Goal: Task Accomplishment & Management: Use online tool/utility

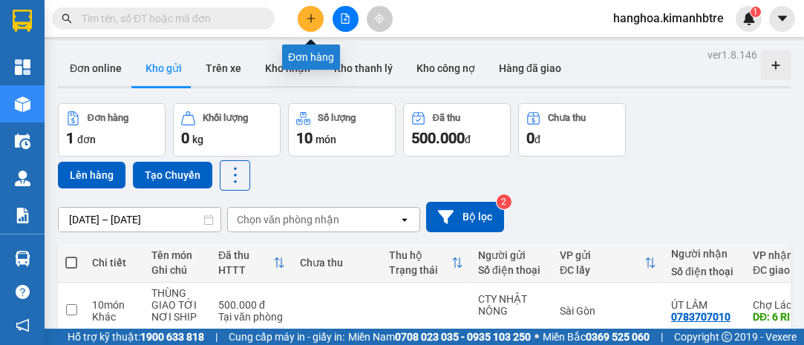
click at [306, 19] on icon "plus" at bounding box center [311, 18] width 10 height 10
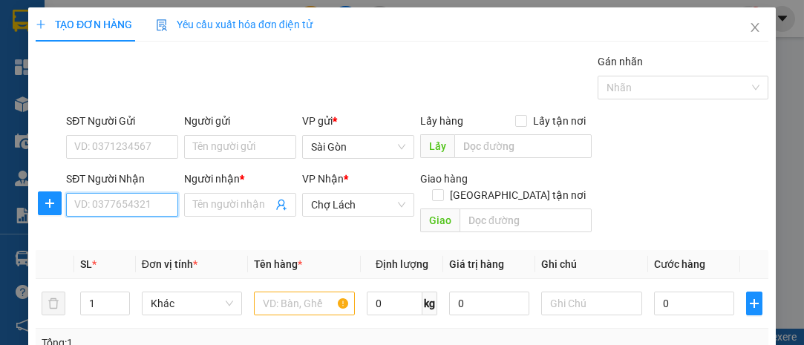
click at [97, 203] on input "SĐT Người Nhận" at bounding box center [122, 205] width 112 height 24
click at [101, 206] on input "SĐT Người Nhận" at bounding box center [122, 205] width 112 height 24
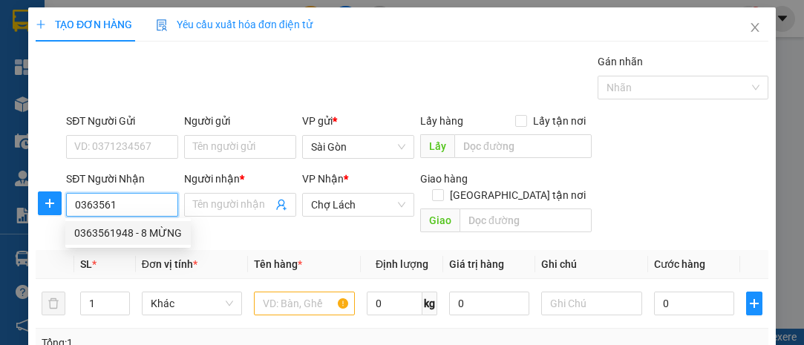
click at [105, 235] on div "0363561948 - 8 MỪNG" at bounding box center [128, 233] width 108 height 16
type input "0363561948"
type input "8 MỪNG"
type input "CẦU BÀ THẦY"
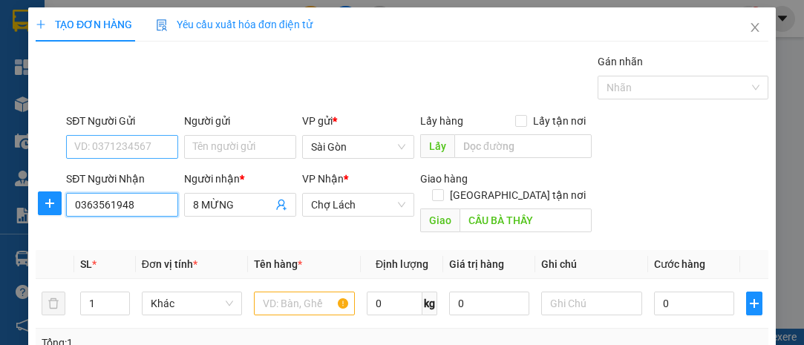
type input "0363561948"
click at [139, 149] on input "SĐT Người Gửi" at bounding box center [122, 147] width 112 height 24
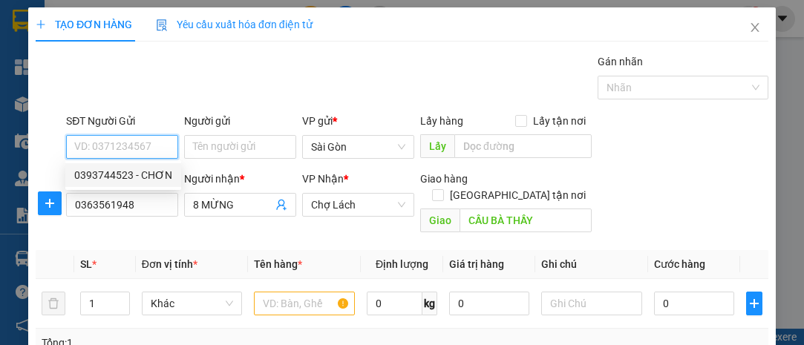
click at [160, 178] on div "0393744523 - CHƠN" at bounding box center [123, 175] width 98 height 16
type input "0393744523"
type input "CHƠN"
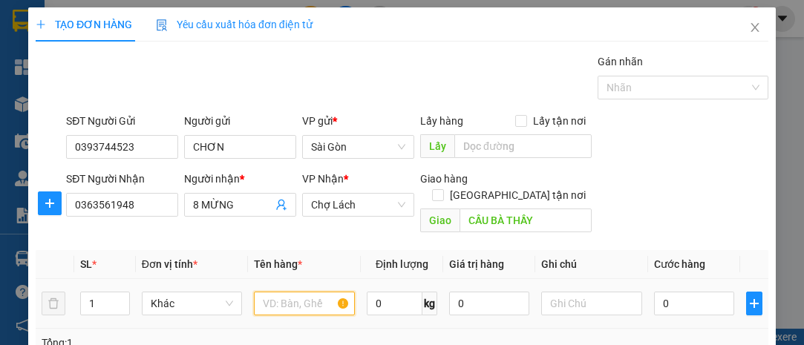
click at [261, 292] on input "text" at bounding box center [304, 304] width 101 height 24
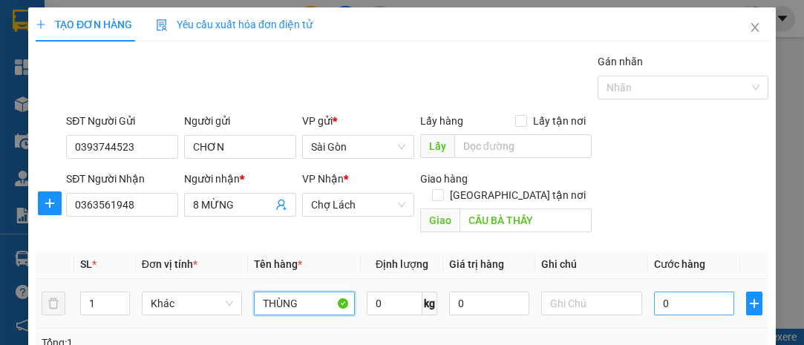
type input "THÙNG"
click at [680, 292] on input "0" at bounding box center [694, 304] width 80 height 24
type input "007"
type input "7"
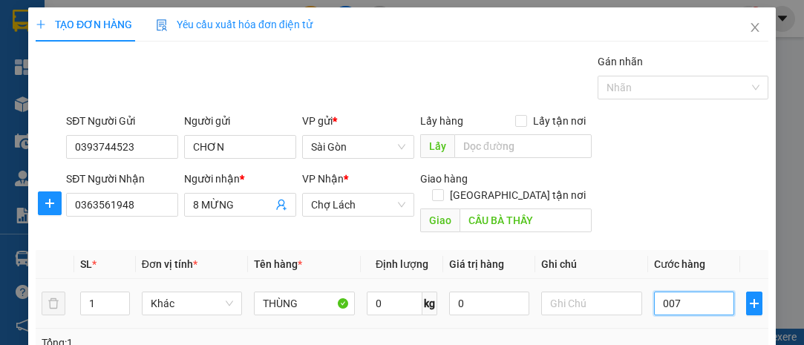
type input "0.070"
type input "70"
click at [576, 293] on input "text" at bounding box center [591, 304] width 101 height 24
type input "70.000"
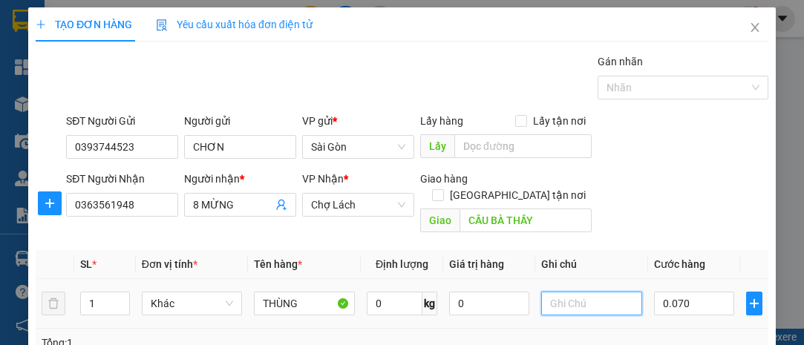
type input "70.000"
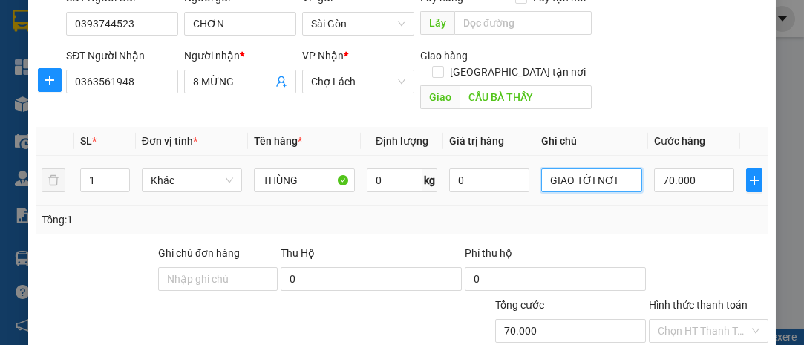
scroll to position [201, 0]
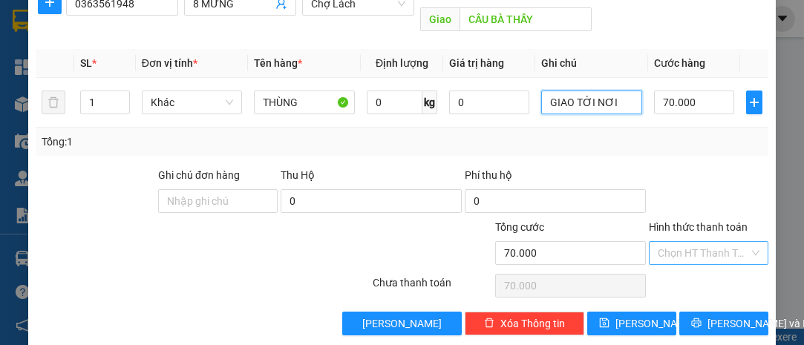
type input "GIAO TỚI NƠI"
click at [671, 242] on input "Hình thức thanh toán" at bounding box center [703, 253] width 91 height 22
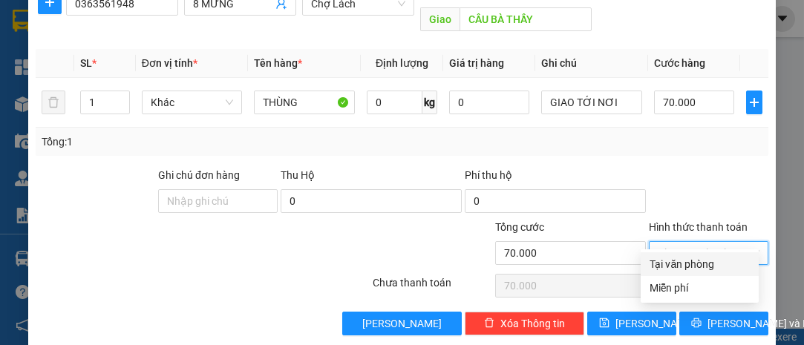
click at [680, 258] on div "Tại văn phòng" at bounding box center [700, 264] width 100 height 16
type input "0"
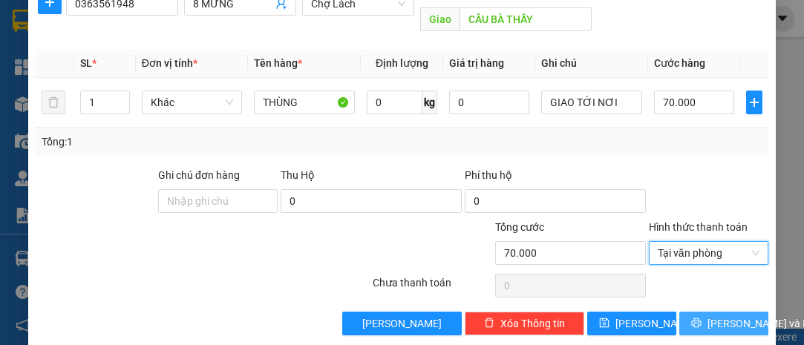
click at [721, 316] on span "[PERSON_NAME] và In" at bounding box center [760, 324] width 104 height 16
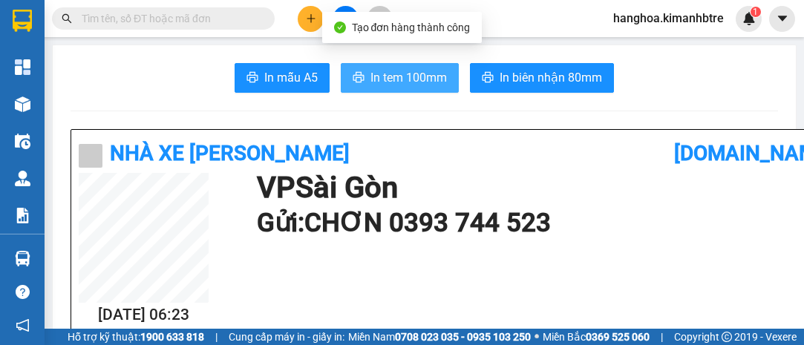
click at [404, 70] on span "In tem 100mm" at bounding box center [409, 77] width 77 height 19
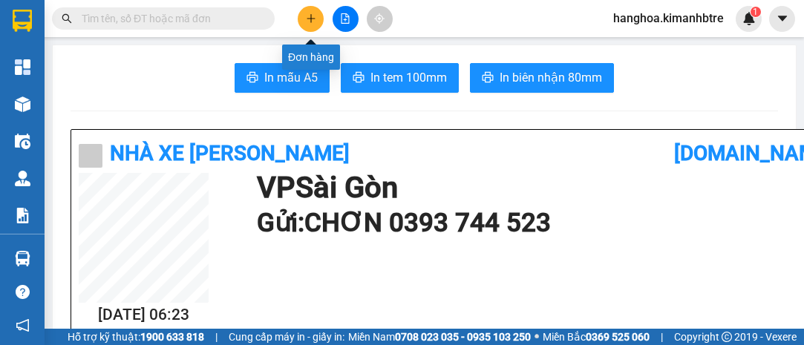
click at [307, 12] on button at bounding box center [311, 19] width 26 height 26
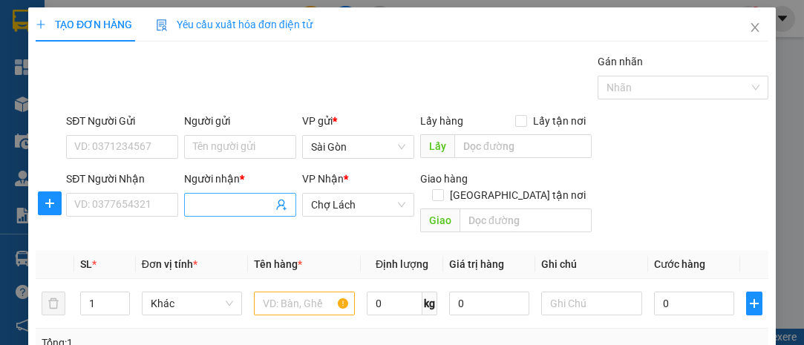
click at [224, 202] on input "Người nhận *" at bounding box center [232, 205] width 79 height 16
type input "BÀ 4 DÒI"
click at [562, 292] on input "text" at bounding box center [591, 304] width 101 height 24
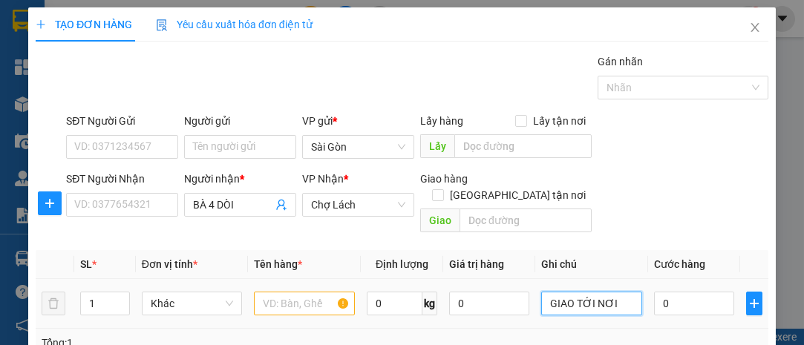
scroll to position [67, 0]
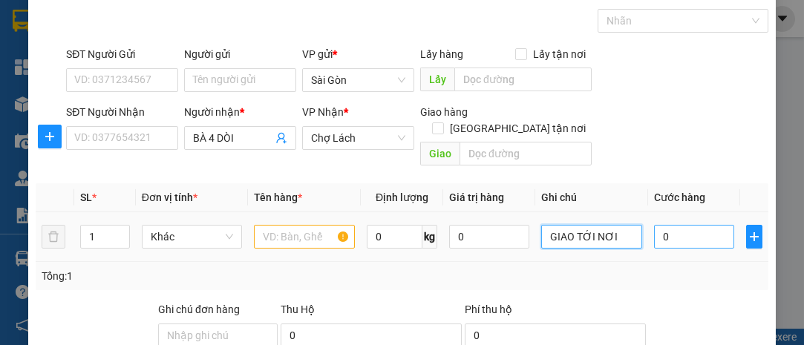
type input "GIAO TỚI NƠI"
click at [680, 225] on input "0" at bounding box center [694, 237] width 80 height 24
type input "004"
type input "4"
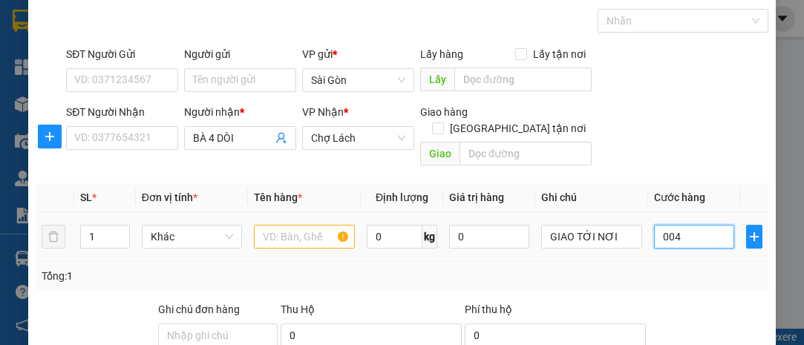
type input "0.040"
type input "40"
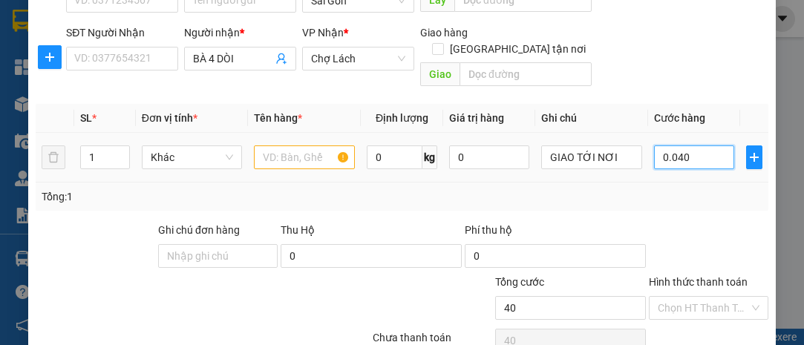
scroll to position [201, 0]
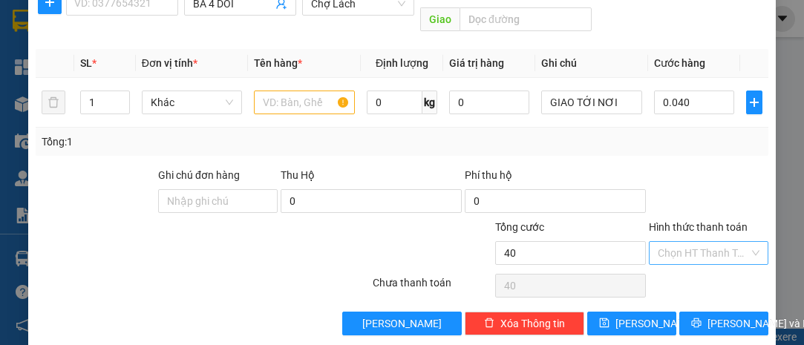
click at [701, 242] on input "Hình thức thanh toán" at bounding box center [703, 253] width 91 height 22
type input "40.000"
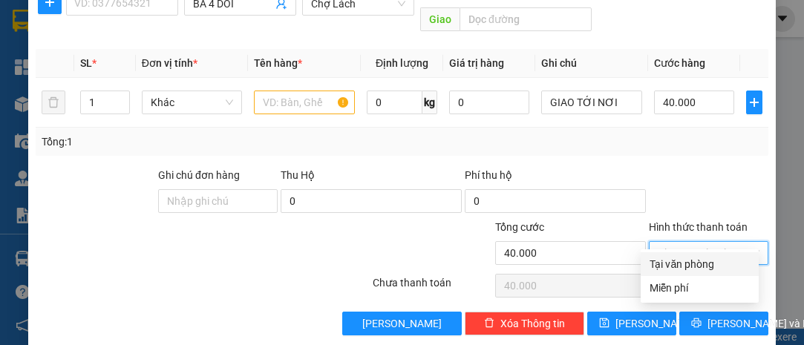
click at [682, 262] on div "Tại văn phòng" at bounding box center [700, 264] width 100 height 16
type input "0"
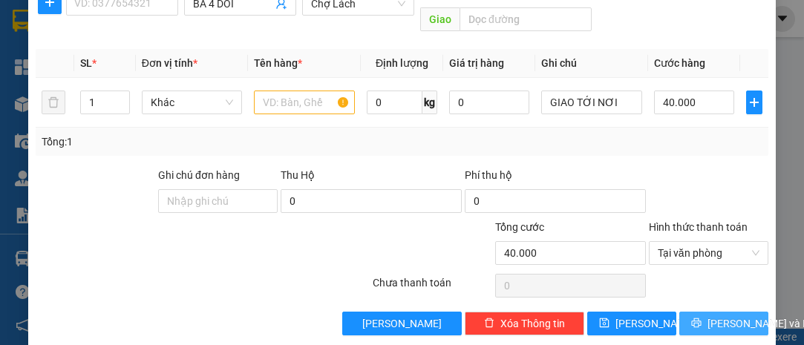
click at [717, 316] on span "[PERSON_NAME] và In" at bounding box center [760, 324] width 104 height 16
click at [287, 91] on input "text" at bounding box center [304, 103] width 101 height 24
type input "HỒ SƠ"
click at [691, 318] on icon "printer" at bounding box center [696, 323] width 10 height 10
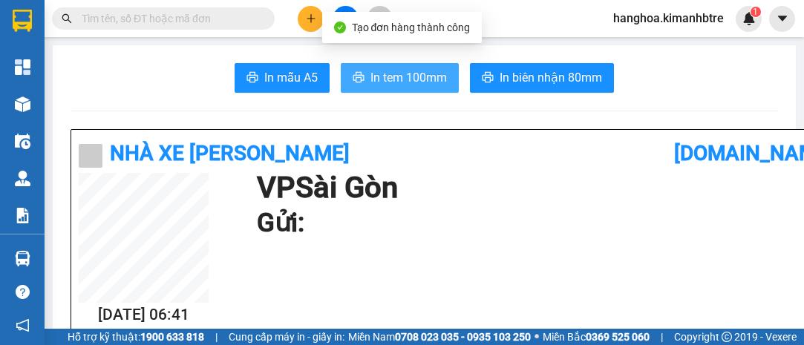
click at [411, 82] on span "In tem 100mm" at bounding box center [409, 77] width 77 height 19
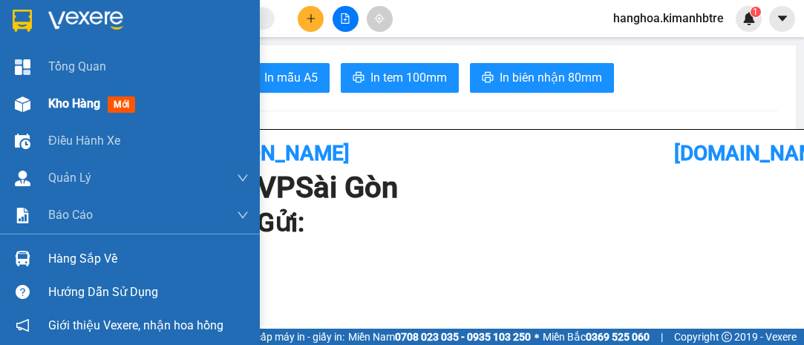
click at [88, 103] on span "Kho hàng" at bounding box center [74, 104] width 52 height 14
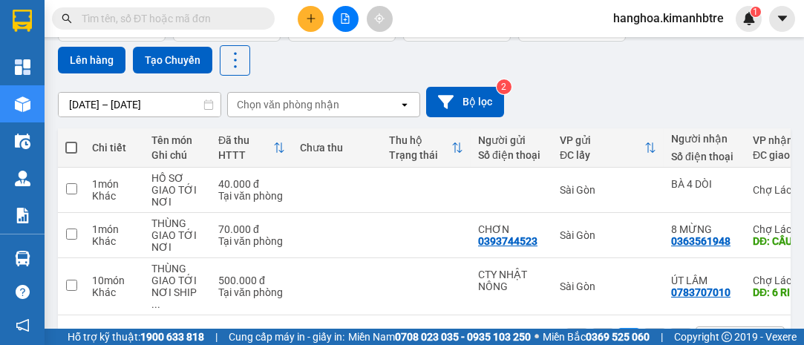
scroll to position [135, 0]
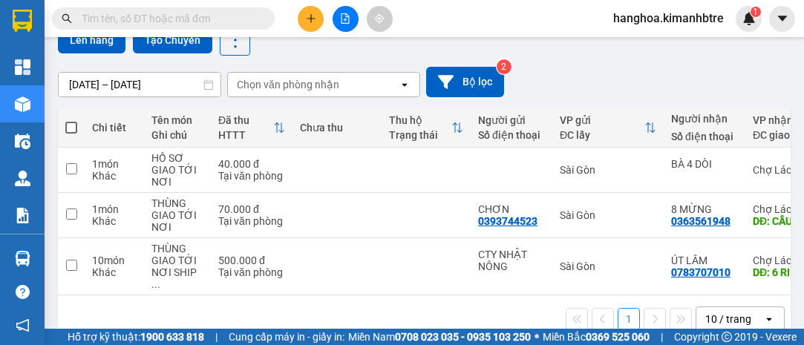
click at [71, 124] on span at bounding box center [71, 128] width 12 height 12
click at [71, 120] on input "checkbox" at bounding box center [71, 120] width 0 height 0
checkbox input "true"
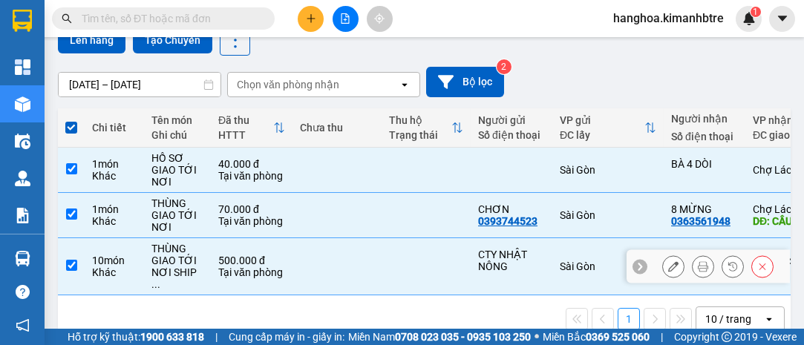
click at [73, 260] on input "checkbox" at bounding box center [71, 265] width 11 height 11
checkbox input "false"
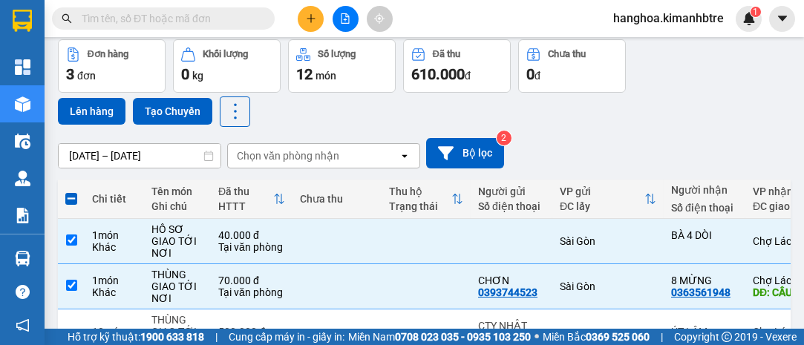
scroll to position [0, 0]
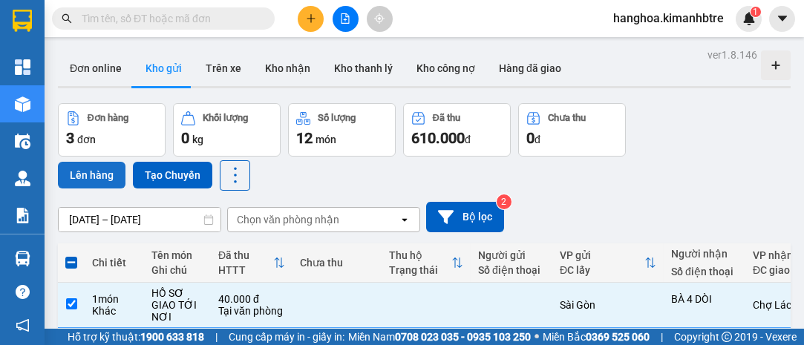
click at [94, 175] on button "Lên hàng" at bounding box center [92, 175] width 68 height 27
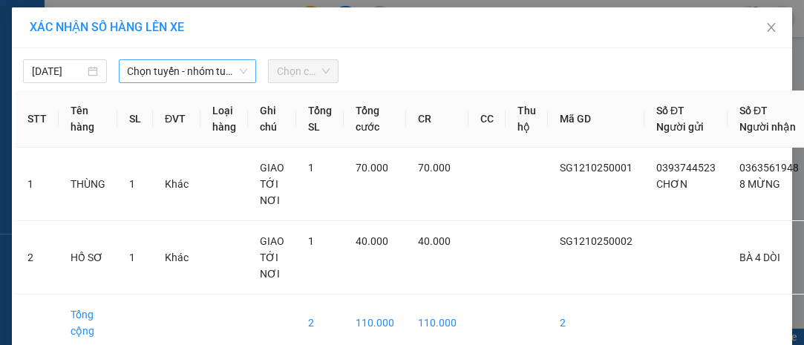
click at [166, 72] on span "Chọn tuyến - nhóm tuyến" at bounding box center [188, 71] width 120 height 22
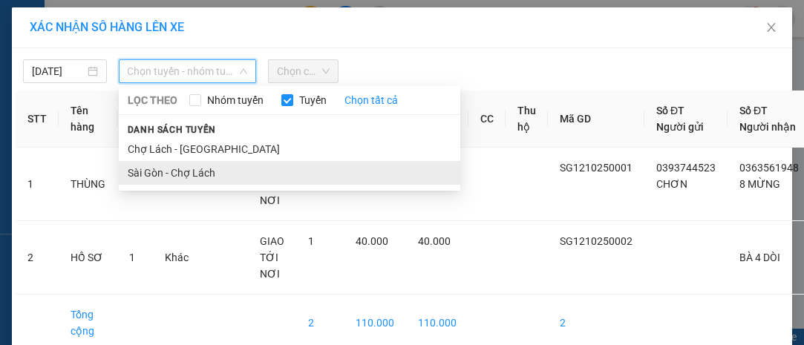
click at [198, 172] on li "Sài Gòn - Chợ Lách" at bounding box center [290, 173] width 342 height 24
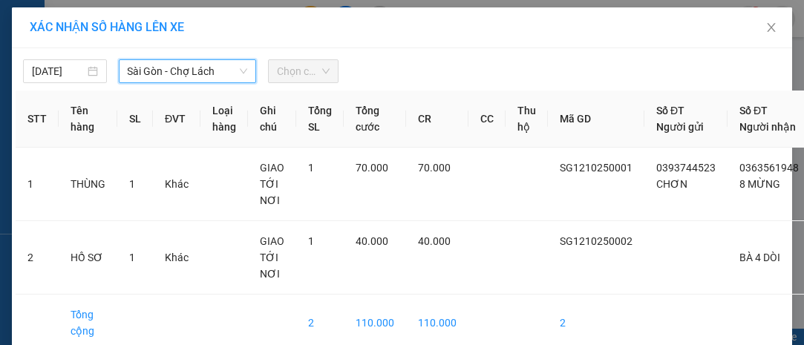
click at [293, 68] on span "Chọn chuyến" at bounding box center [303, 71] width 52 height 22
click at [280, 72] on span "Chọn chuyến" at bounding box center [303, 71] width 52 height 22
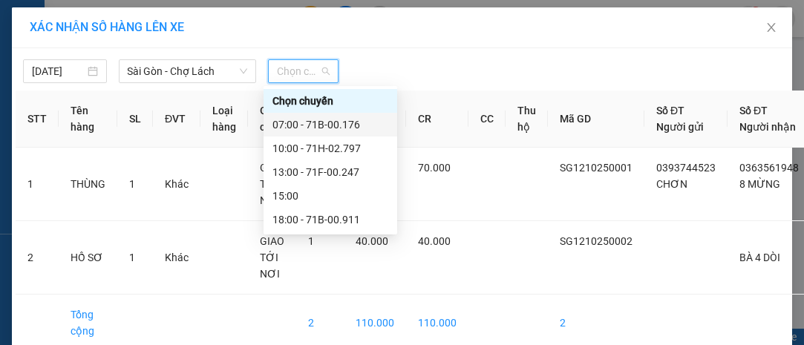
click at [318, 121] on div "07:00 - 71B-00.176" at bounding box center [331, 125] width 116 height 16
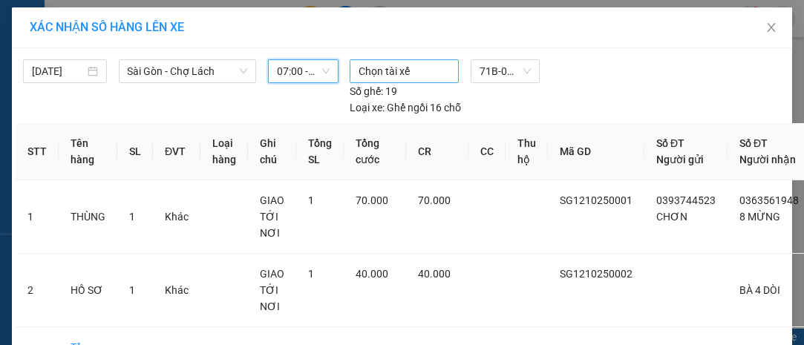
click at [377, 70] on div at bounding box center [405, 71] width 102 height 18
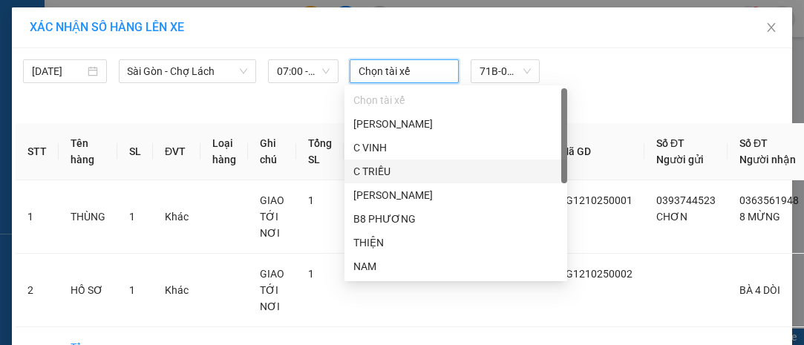
click at [400, 174] on div "C TRIỀU" at bounding box center [456, 171] width 205 height 16
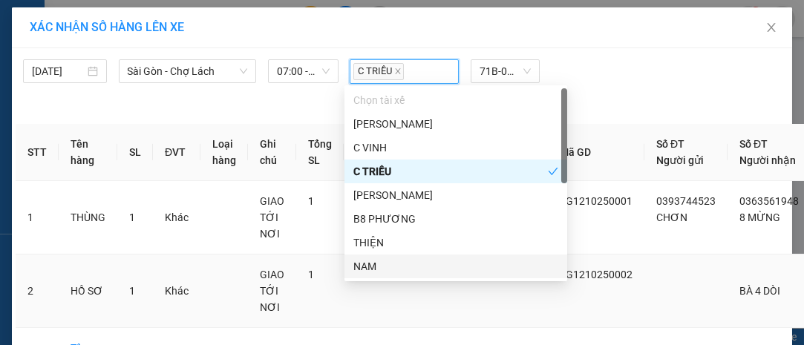
scroll to position [131, 0]
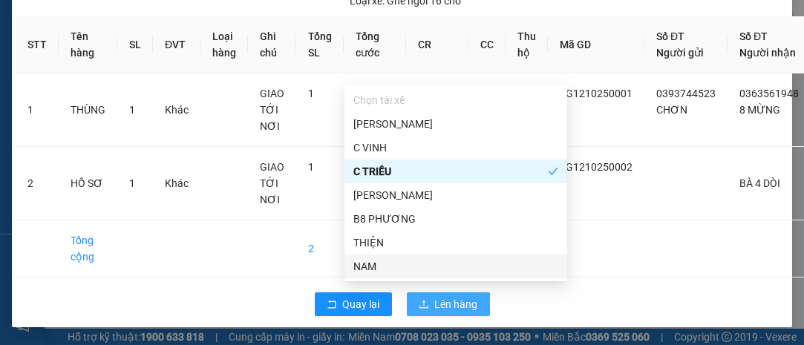
click at [451, 296] on span "Lên hàng" at bounding box center [456, 304] width 43 height 16
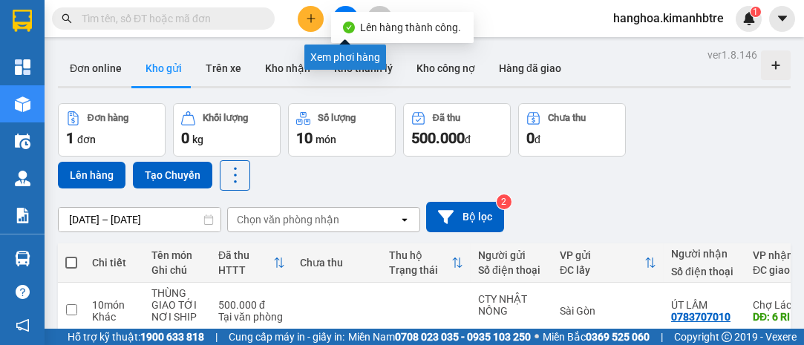
click at [342, 7] on button at bounding box center [346, 19] width 26 height 26
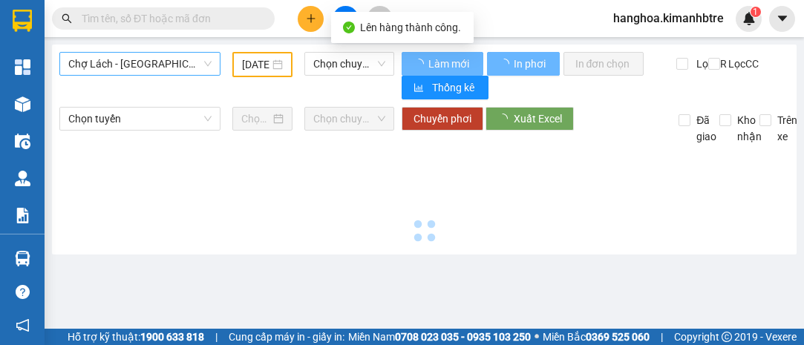
click at [128, 68] on span "Chợ Lách - [GEOGRAPHIC_DATA]" at bounding box center [139, 64] width 143 height 22
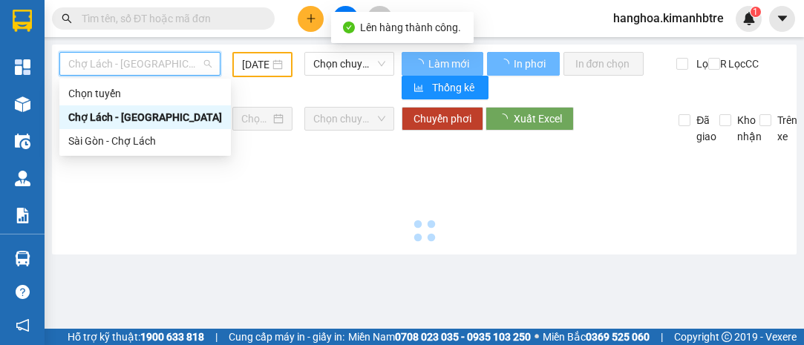
type input "[DATE]"
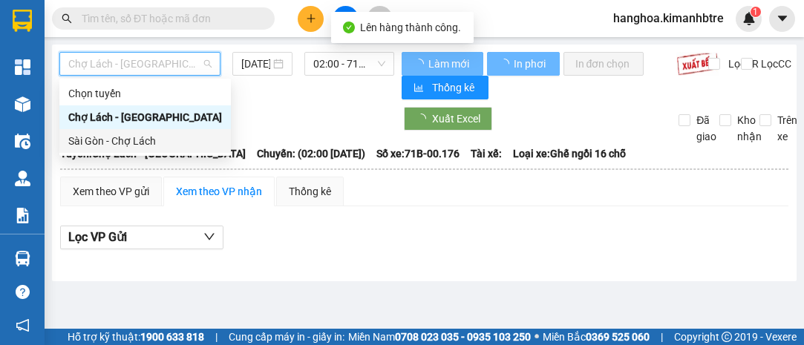
drag, startPoint x: 137, startPoint y: 140, endPoint x: 154, endPoint y: 124, distance: 23.1
click at [138, 140] on div "Sài Gòn - Chợ Lách" at bounding box center [145, 141] width 154 height 16
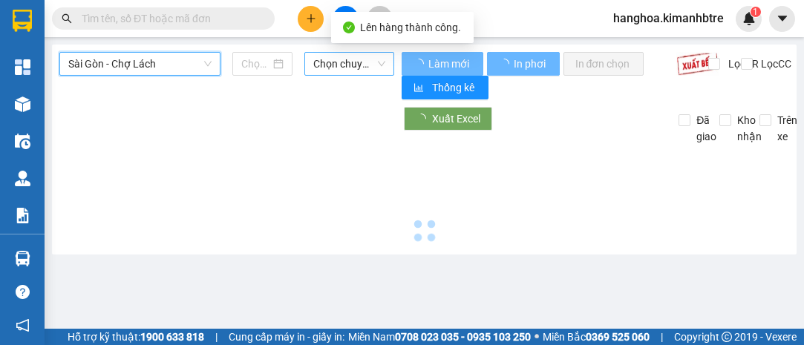
type input "[DATE]"
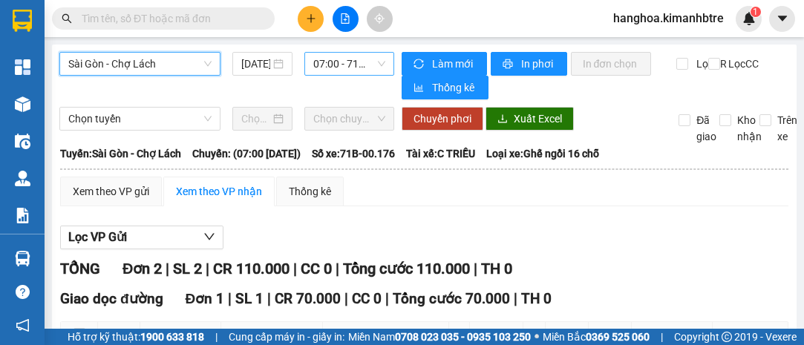
click at [328, 61] on span "07:00 - 71B-00.176" at bounding box center [348, 64] width 71 height 22
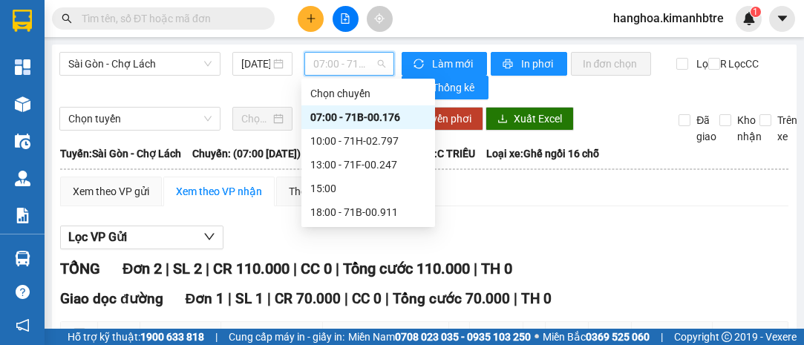
click at [397, 114] on div "07:00 - 71B-00.176" at bounding box center [368, 117] width 116 height 16
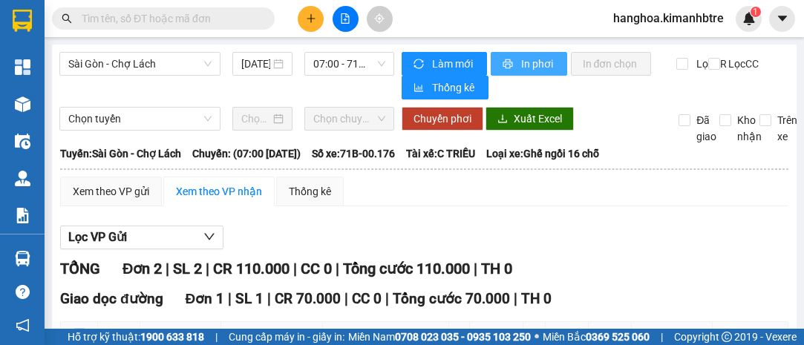
click at [527, 62] on span "In phơi" at bounding box center [538, 64] width 34 height 16
